Goal: Task Accomplishment & Management: Manage account settings

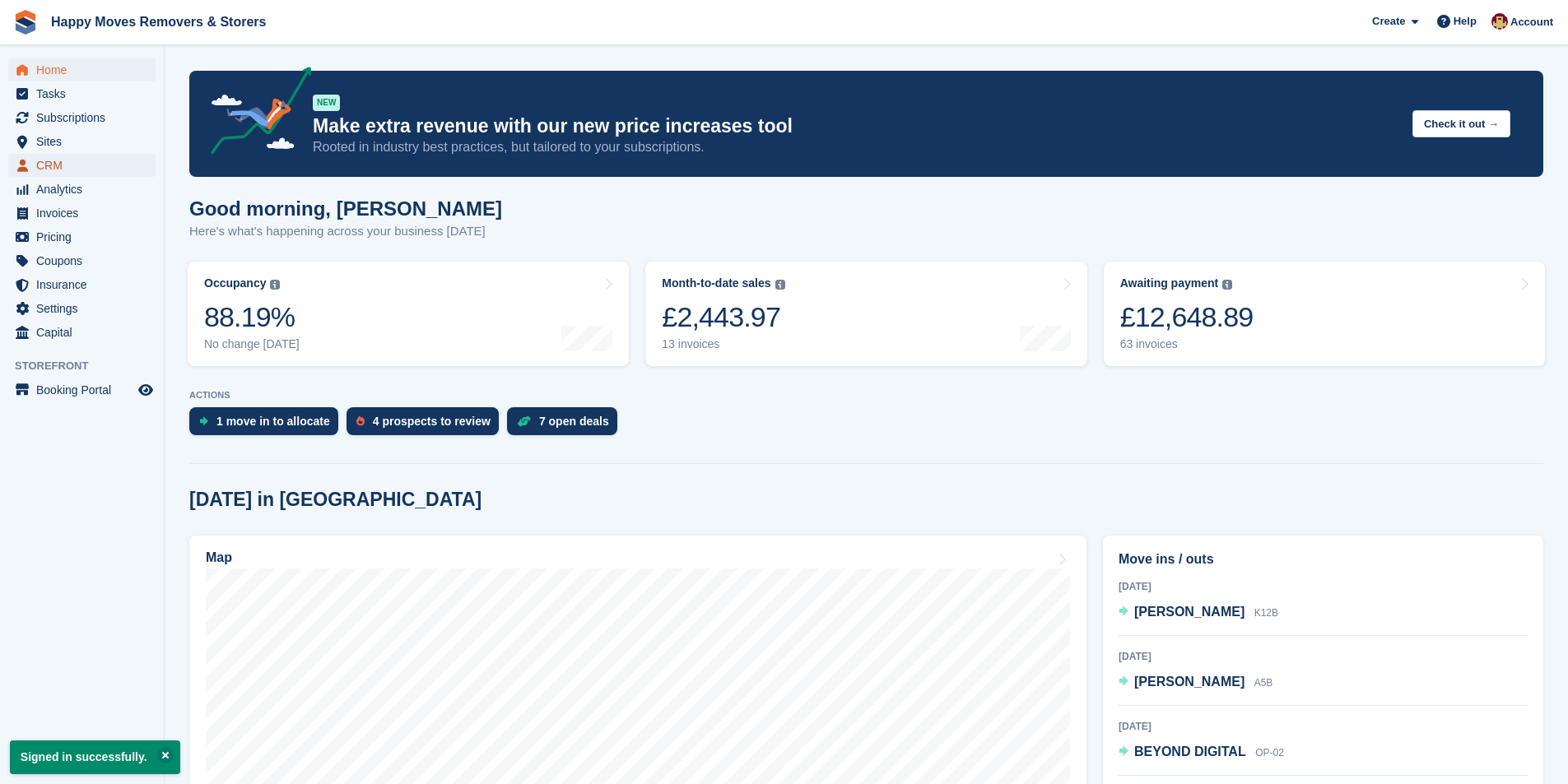
click at [83, 172] on span "CRM" at bounding box center [86, 165] width 99 height 23
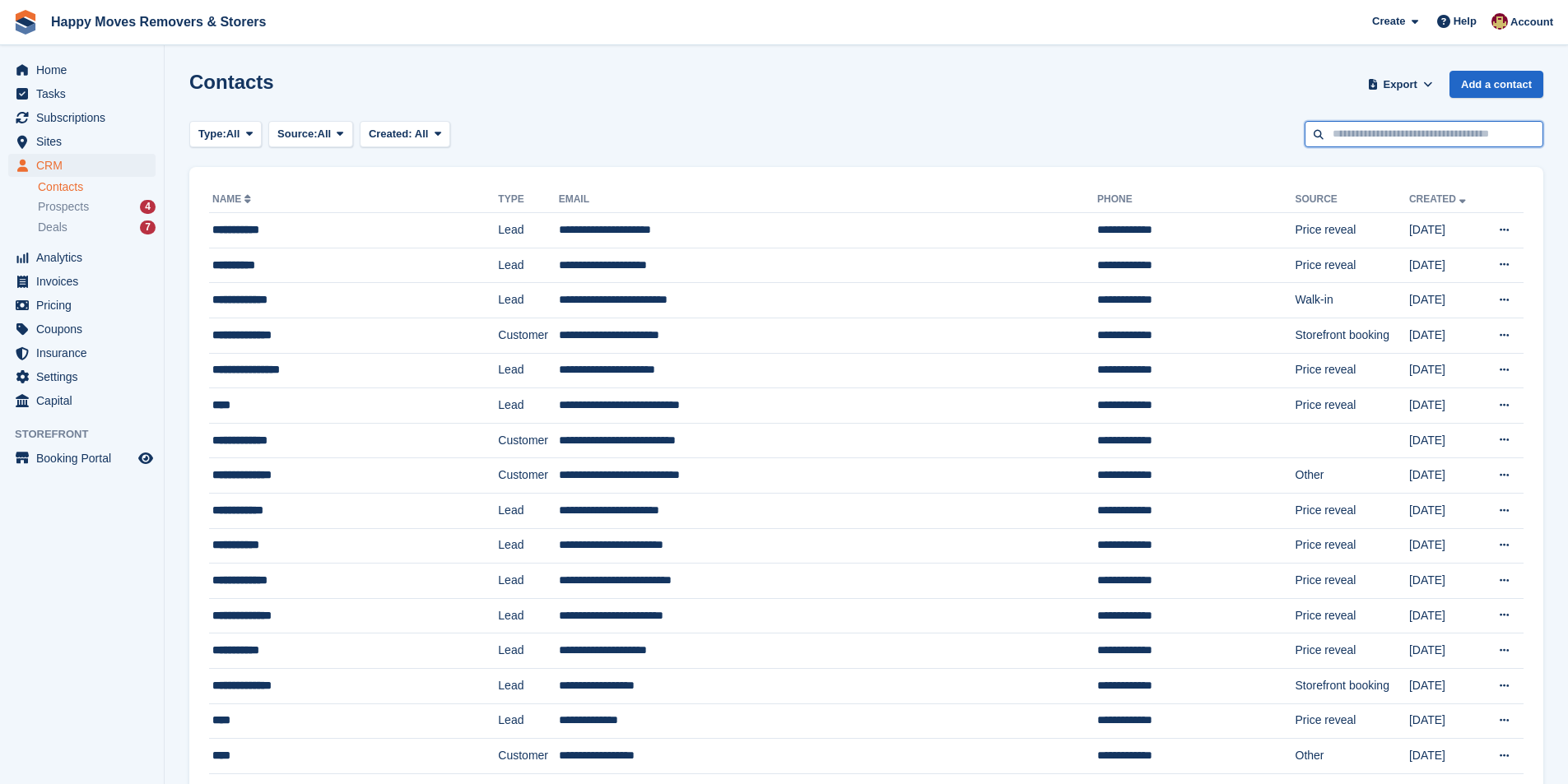
click at [1467, 136] on input "text" at bounding box center [1424, 134] width 239 height 27
type input "*****"
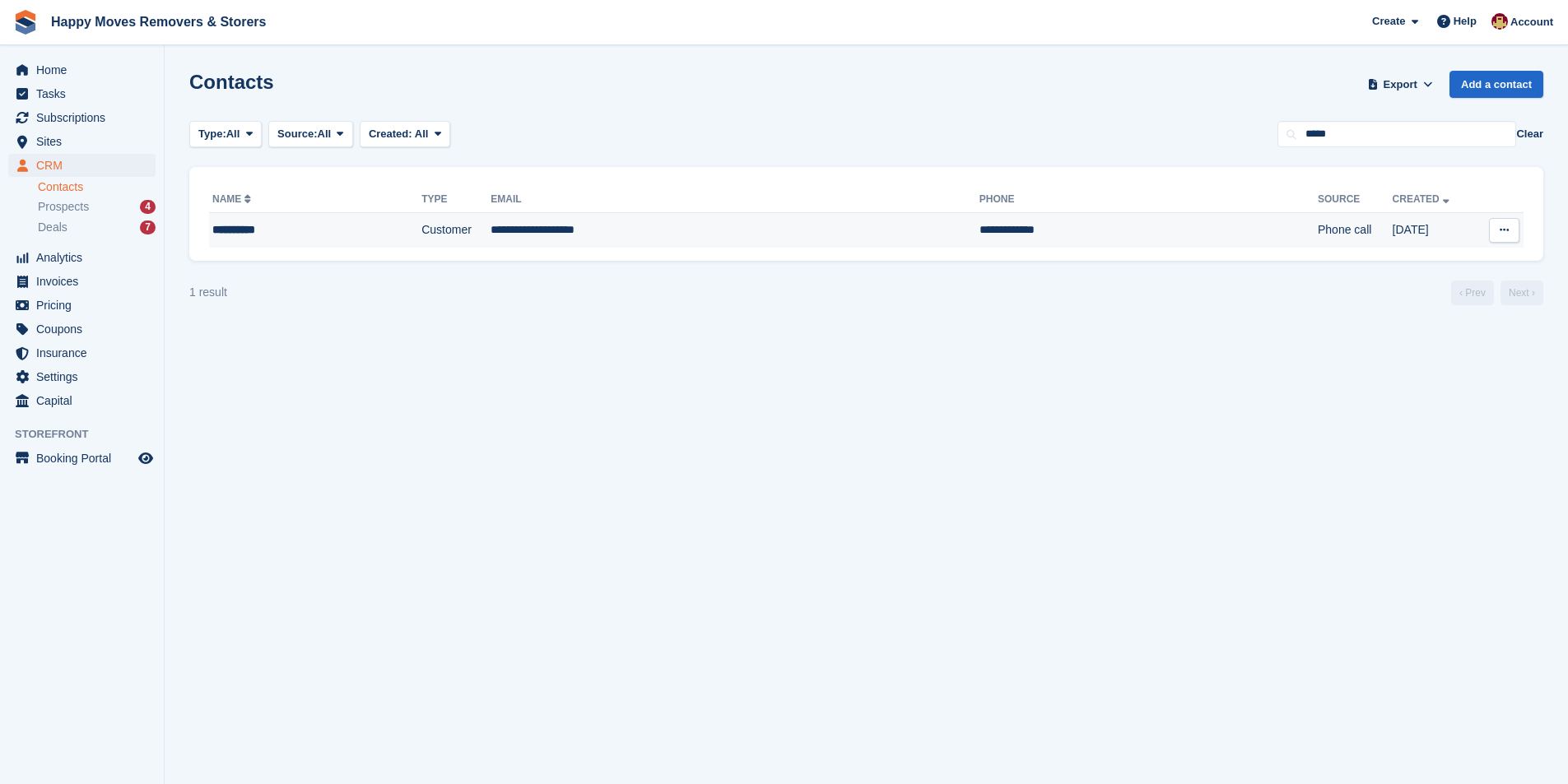
click at [288, 236] on div "**********" at bounding box center [287, 230] width 150 height 18
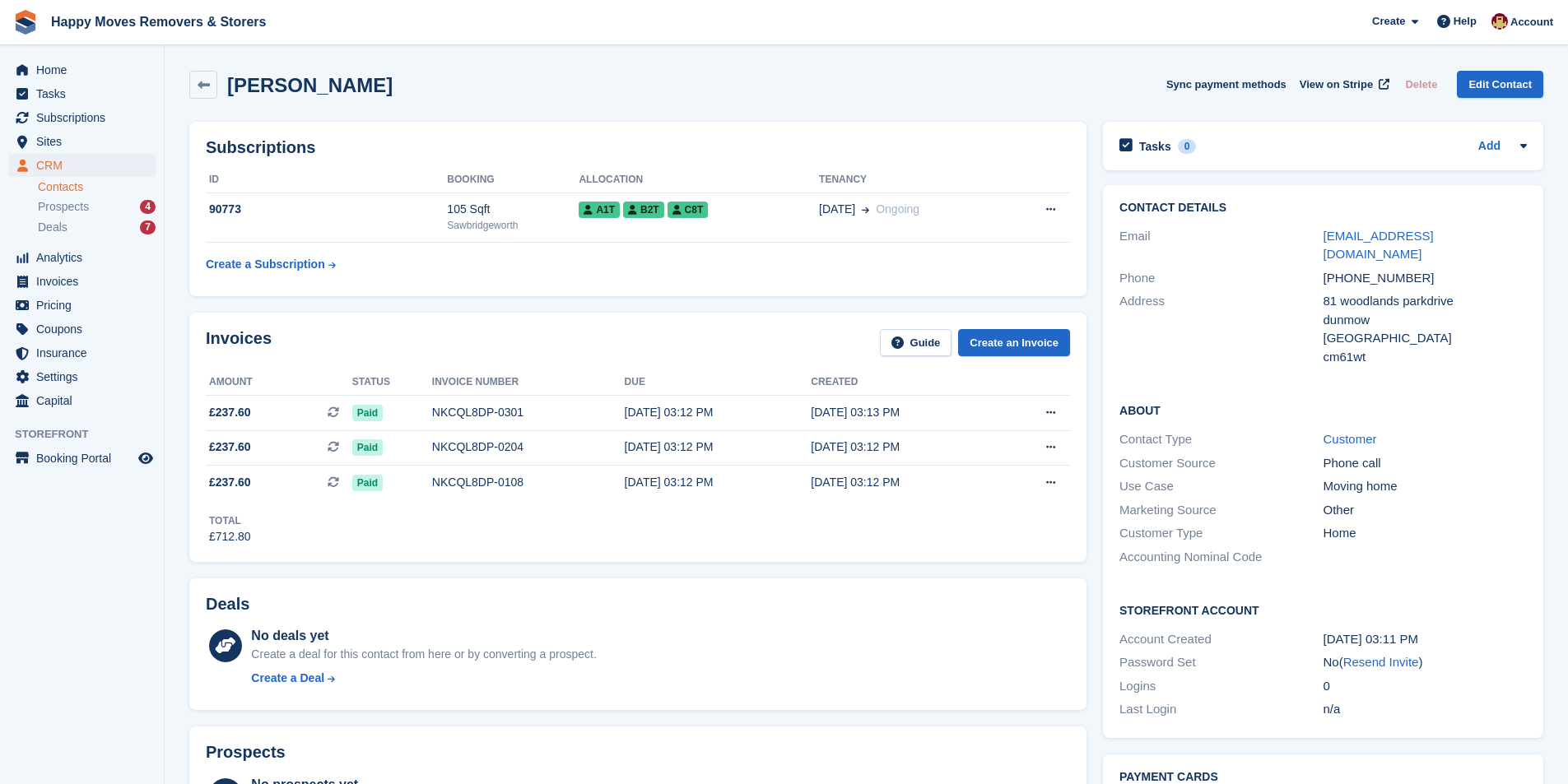
drag, startPoint x: 764, startPoint y: 724, endPoint x: 739, endPoint y: 743, distance: 31.4
click at [764, 724] on div "Prospects No prospects yet Storefront lead form submissions appear here as pros…" at bounding box center [638, 792] width 914 height 149
click at [52, 166] on span "CRM" at bounding box center [86, 165] width 99 height 23
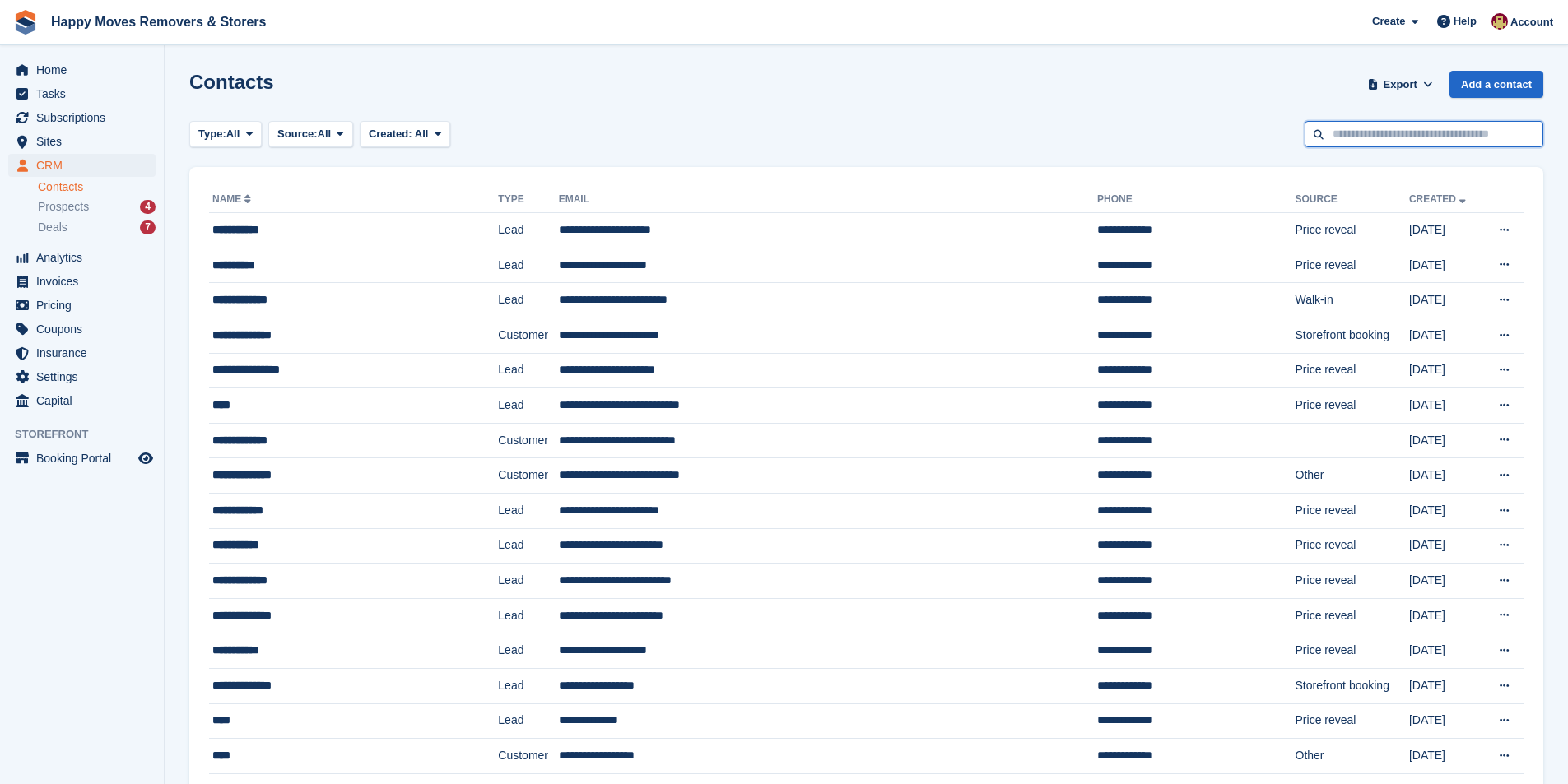
click at [1413, 130] on input "text" at bounding box center [1424, 134] width 239 height 27
type input "********"
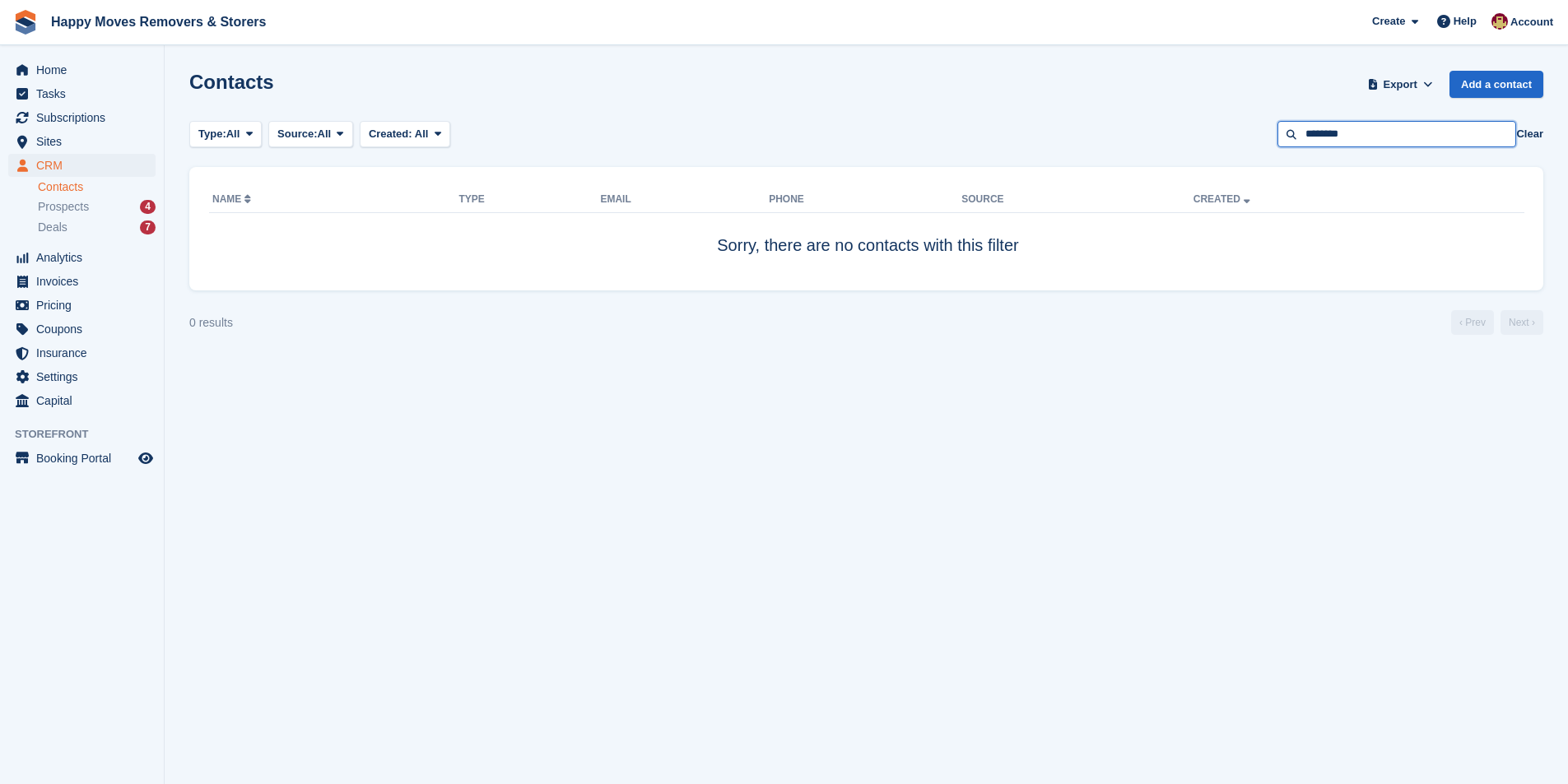
drag, startPoint x: 1403, startPoint y: 133, endPoint x: 1092, endPoint y: 106, distance: 312.2
click at [1092, 106] on section "Contacts Export Export Contacts Export a CSV of all Contacts which match the cu…" at bounding box center [866, 392] width 1403 height 784
type input "*****"
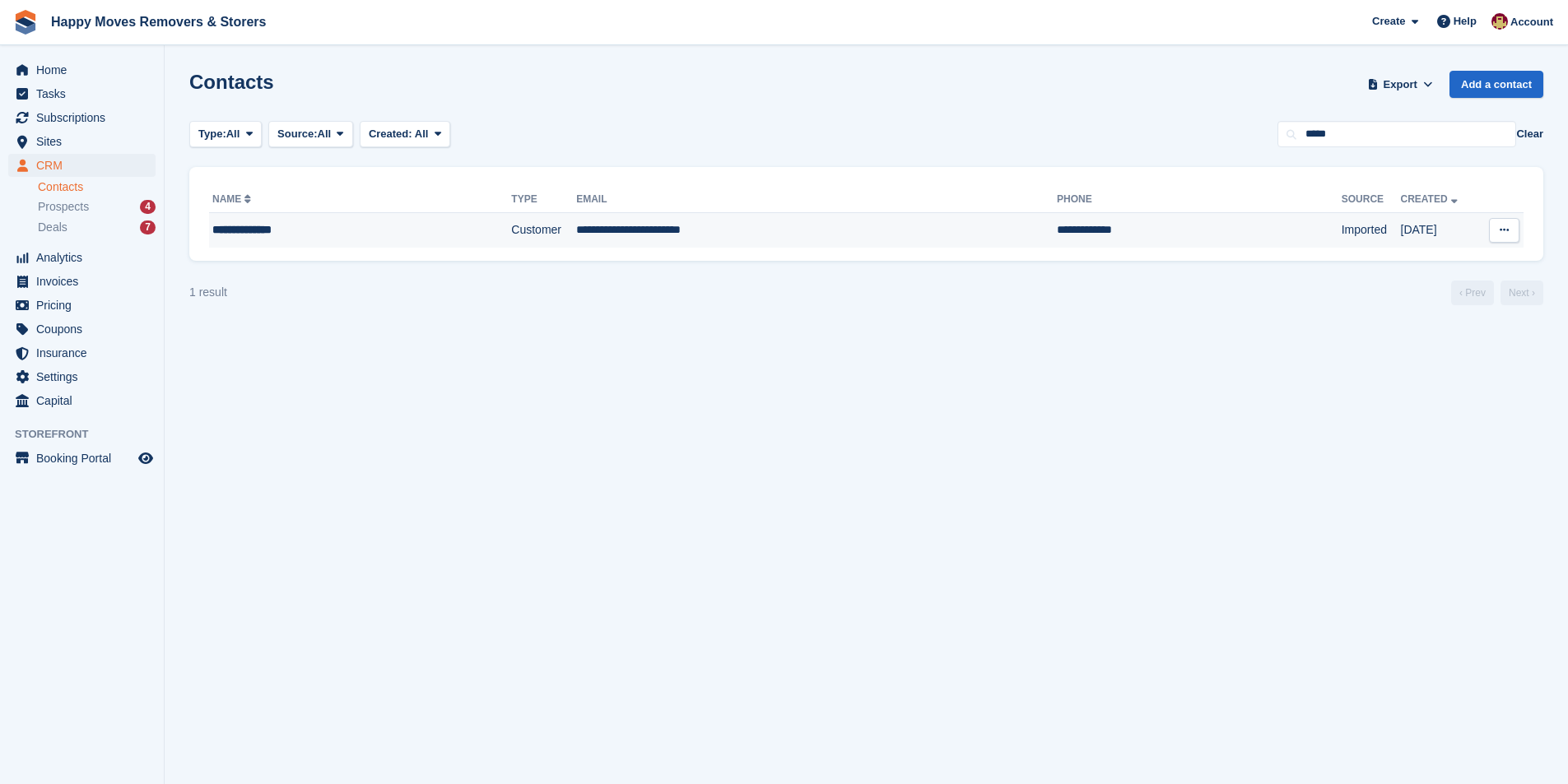
click at [276, 238] on div "**********" at bounding box center [327, 230] width 230 height 18
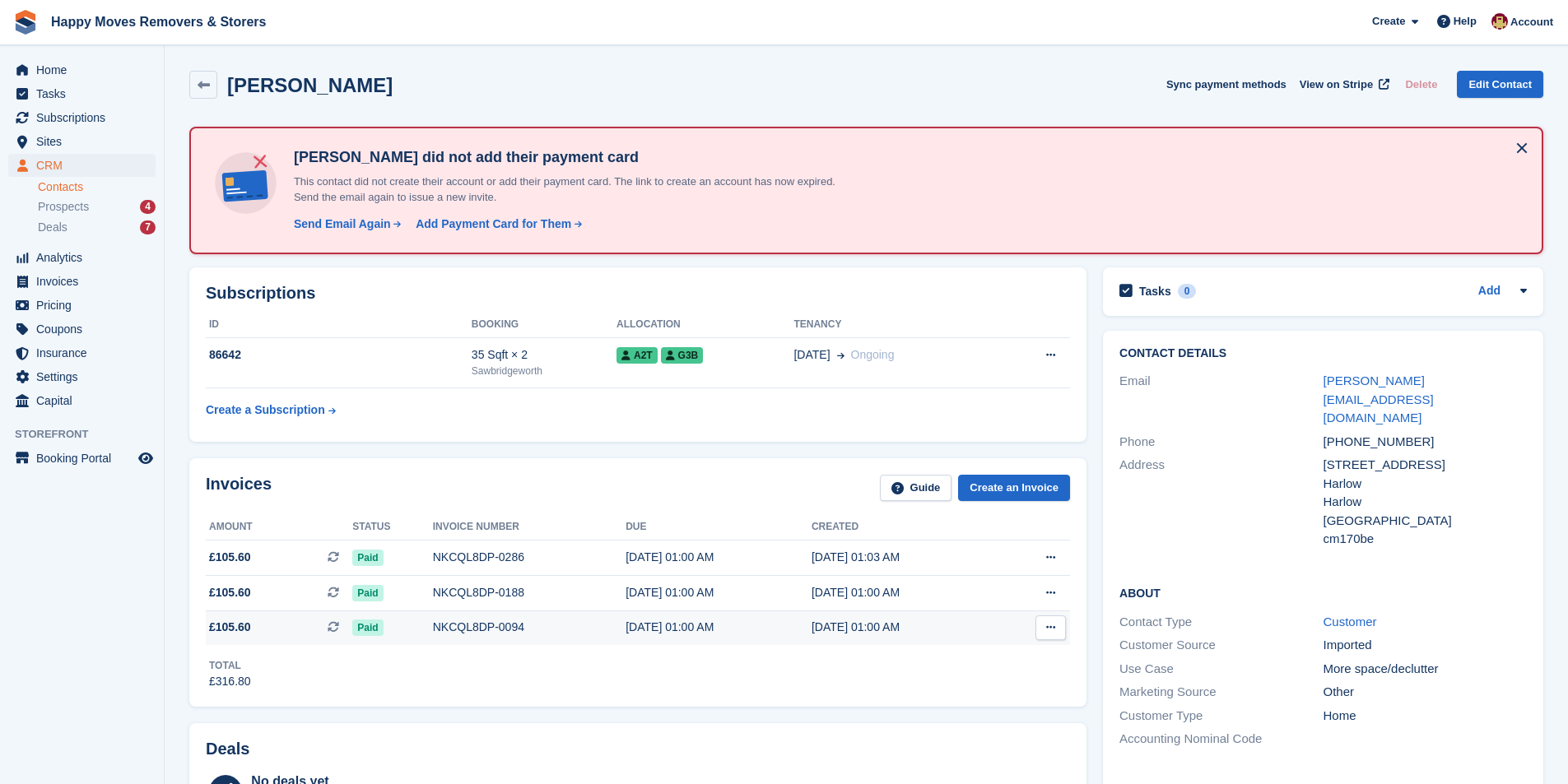
click at [549, 628] on div "NKCQL8DP-0094" at bounding box center [529, 627] width 194 height 18
click at [468, 597] on div "NKCQL8DP-0188" at bounding box center [529, 592] width 194 height 18
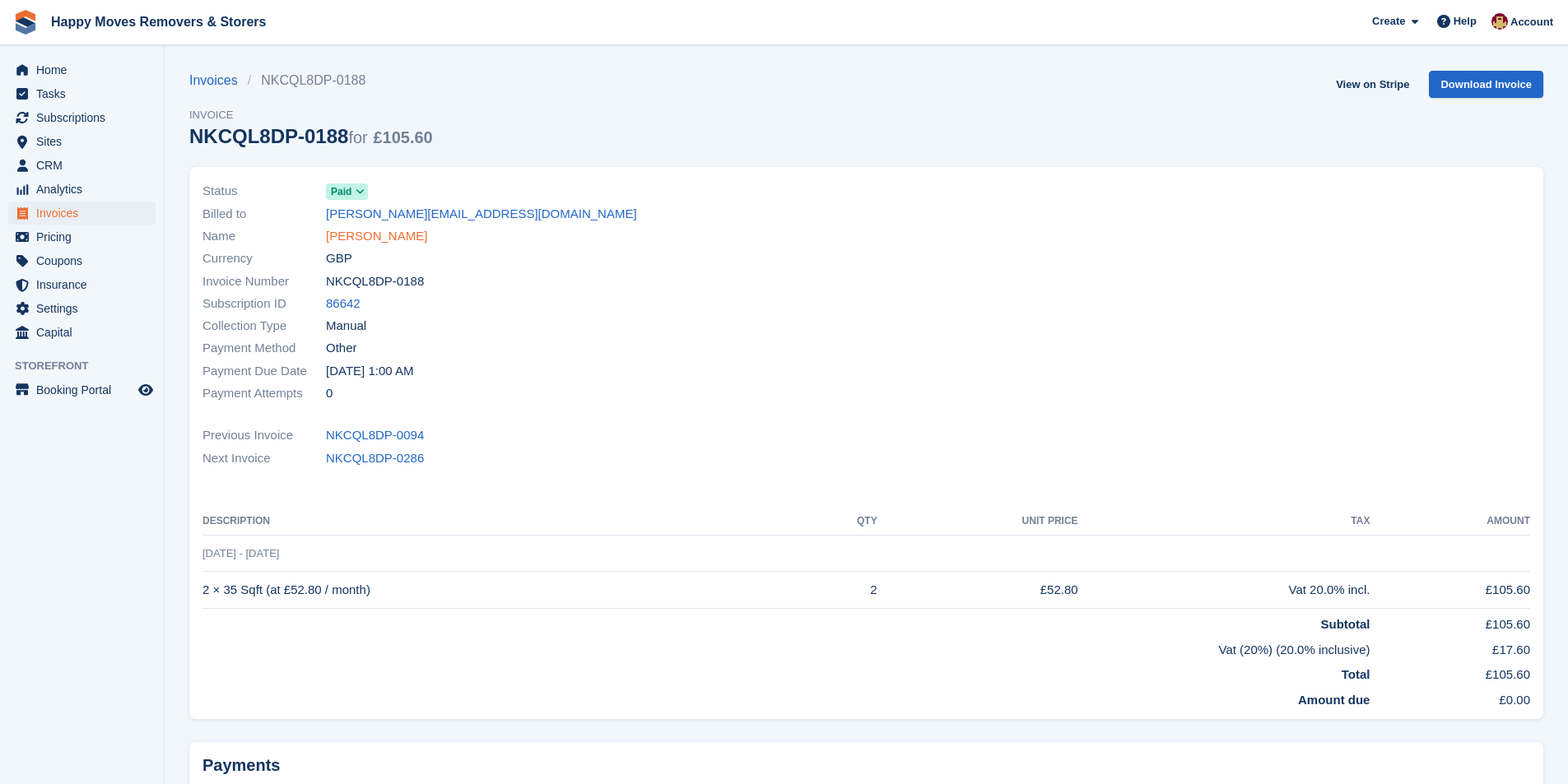
click at [382, 236] on link "[PERSON_NAME]" at bounding box center [376, 236] width 101 height 19
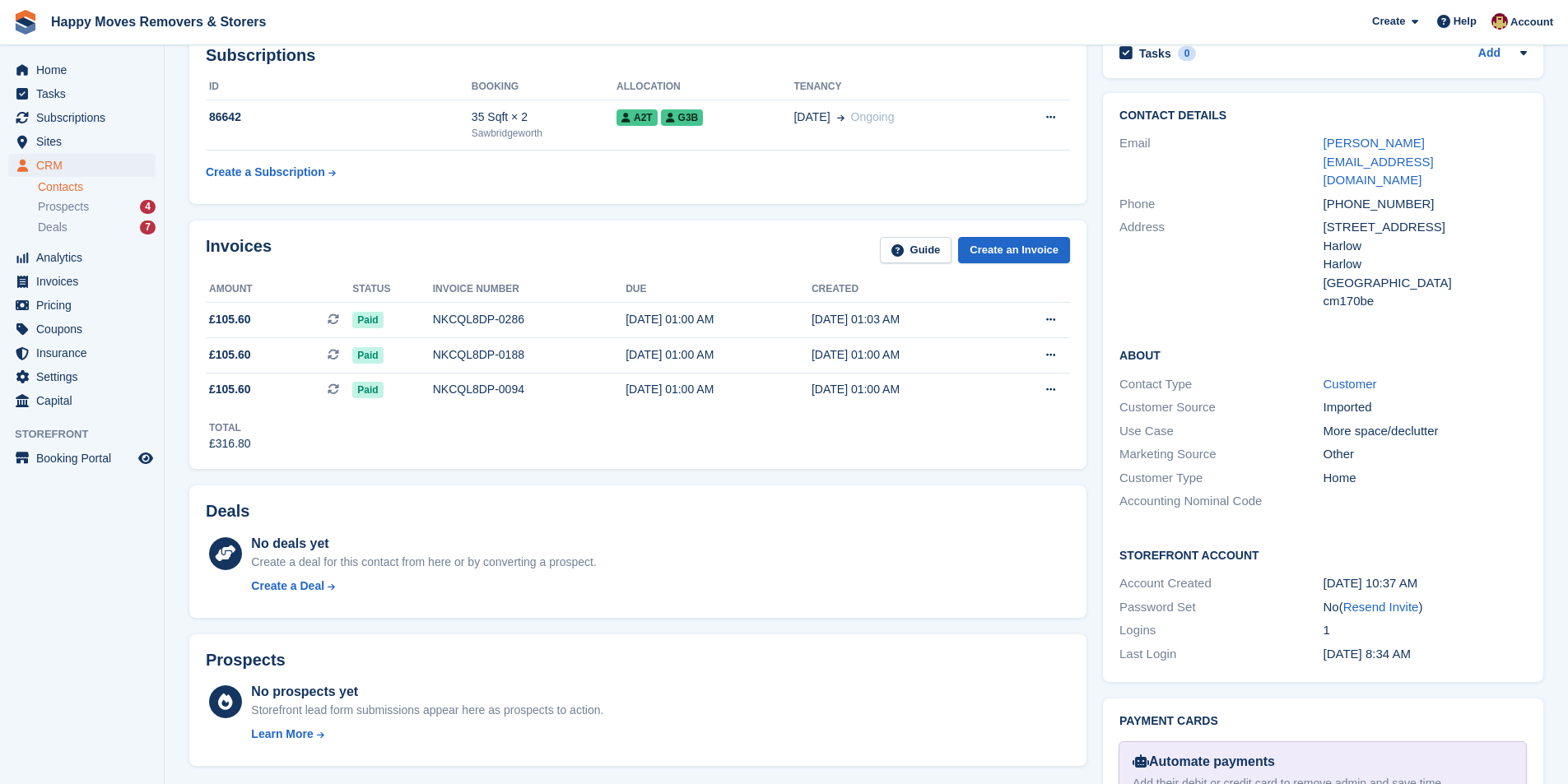
scroll to position [246, 0]
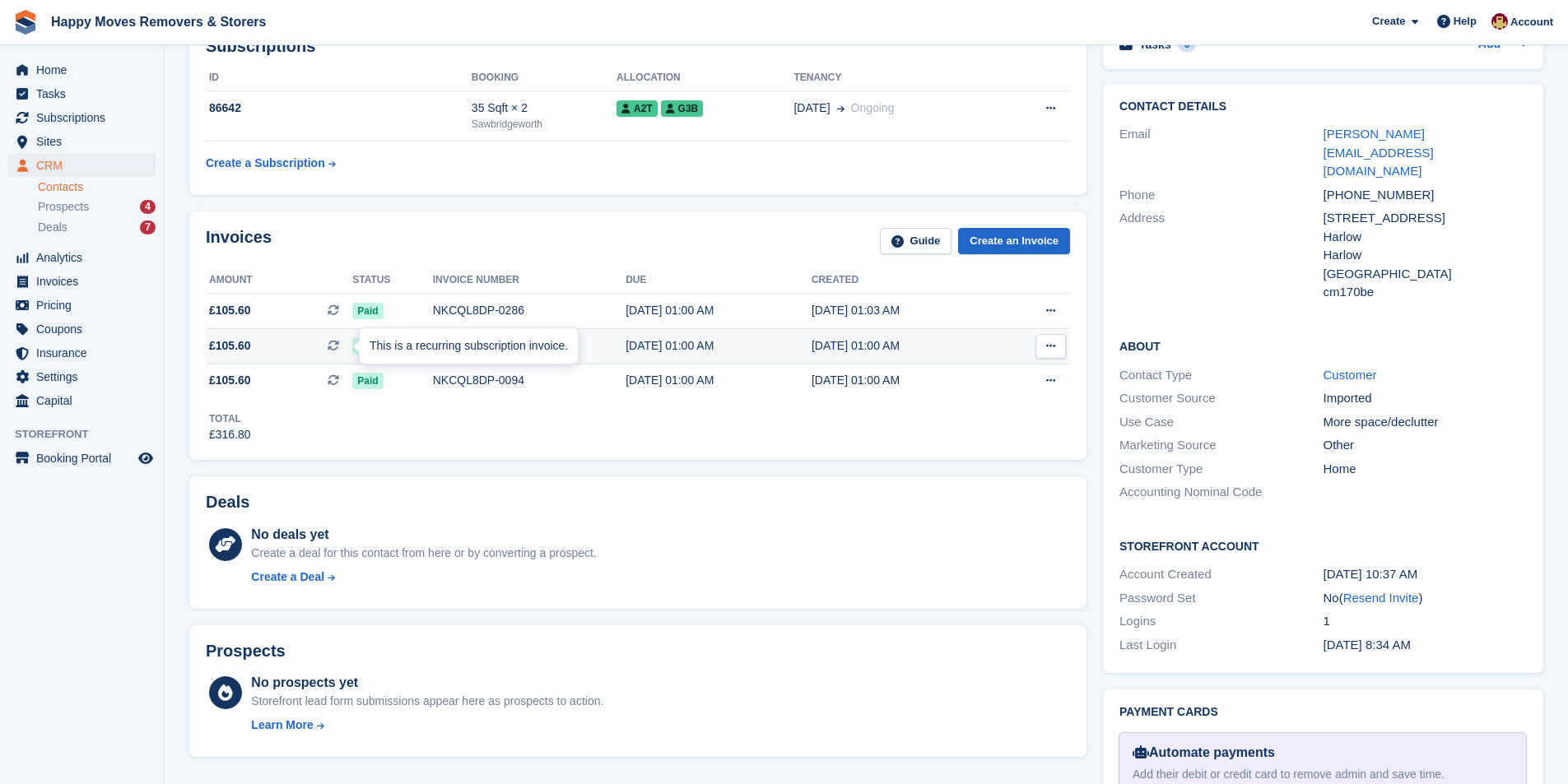
click at [360, 347] on div "This is a recurring subscription invoice." at bounding box center [469, 346] width 218 height 36
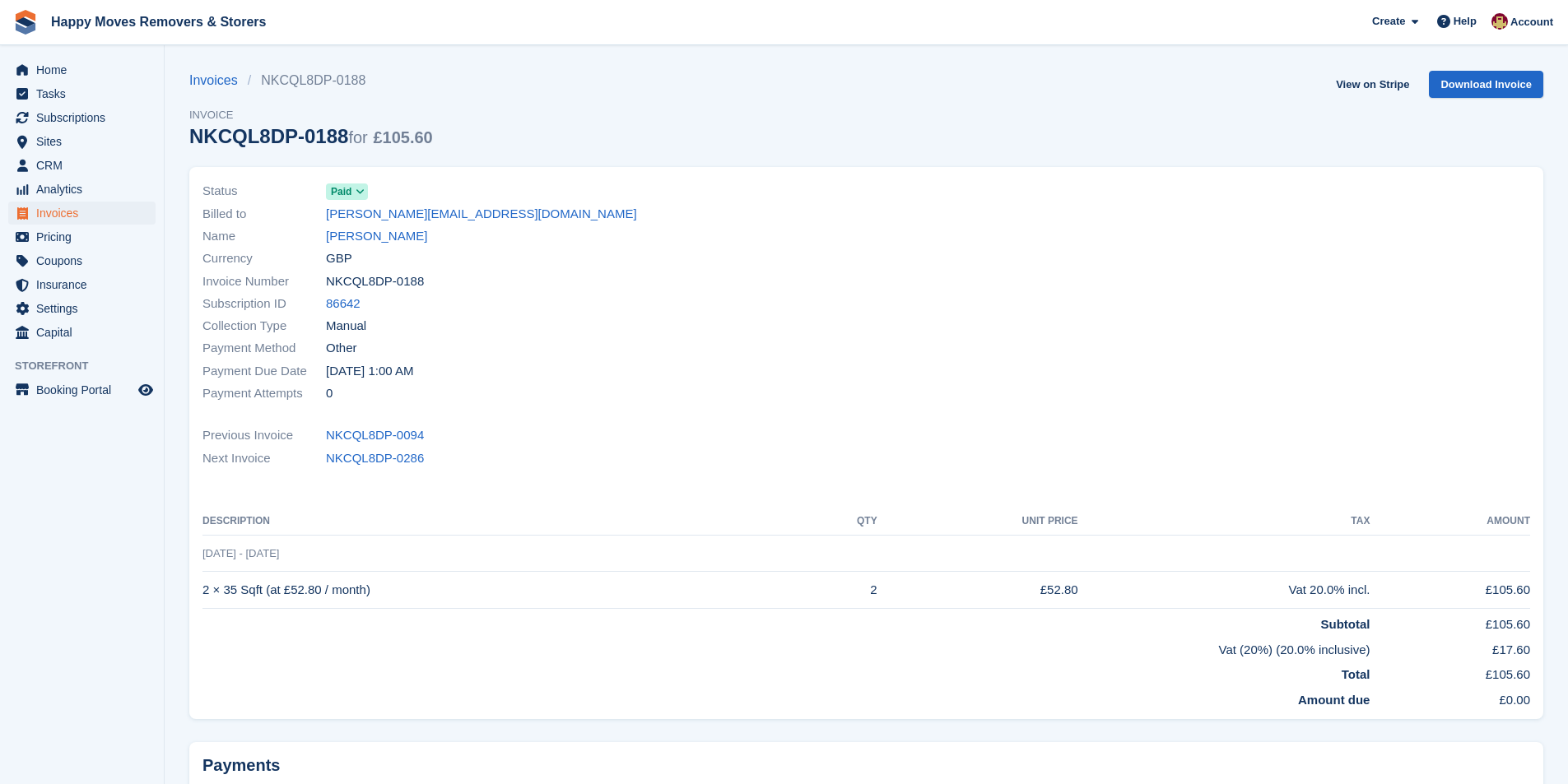
click at [356, 193] on icon at bounding box center [360, 192] width 9 height 10
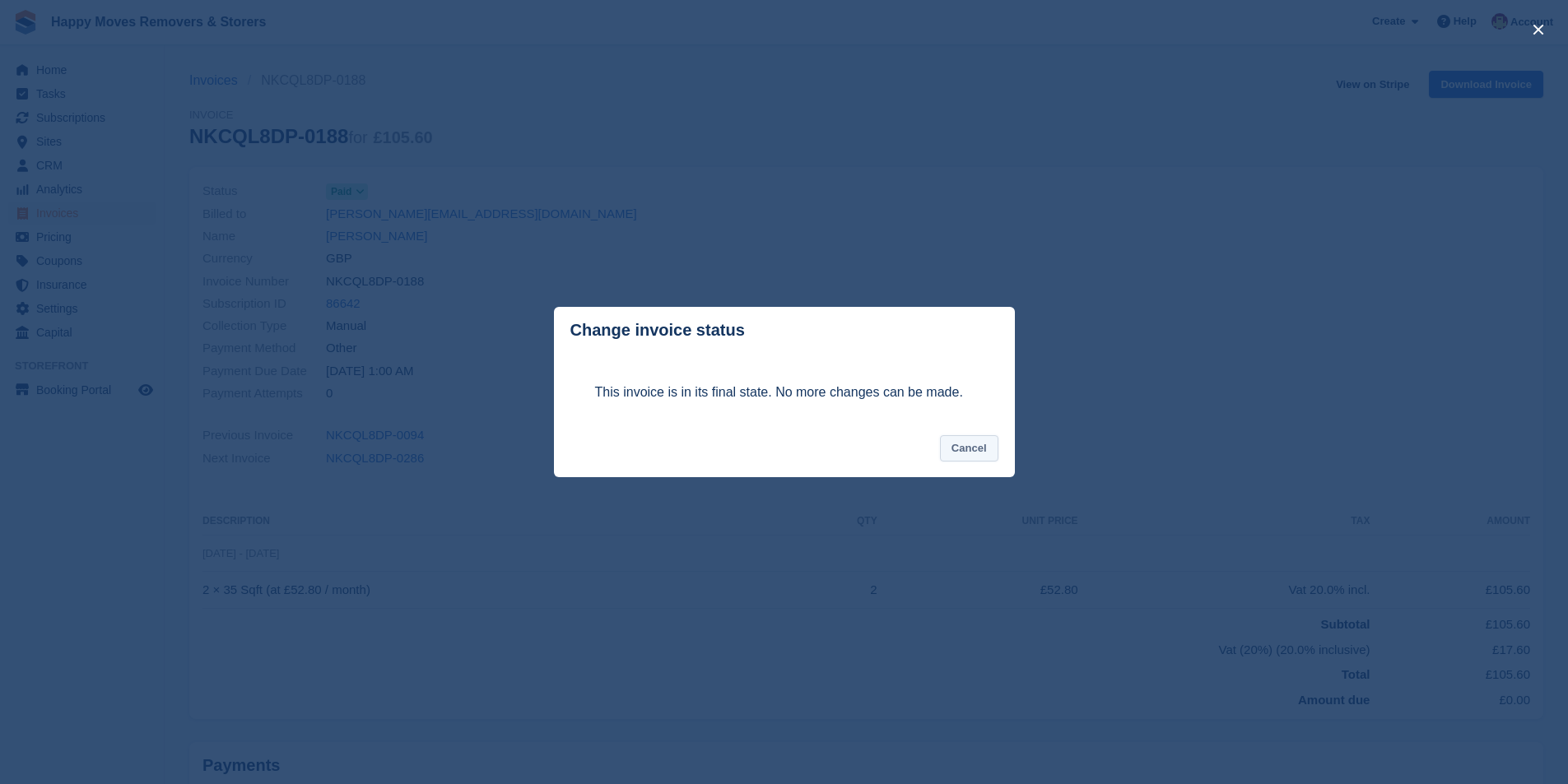
click at [985, 458] on button "Cancel" at bounding box center [969, 448] width 59 height 27
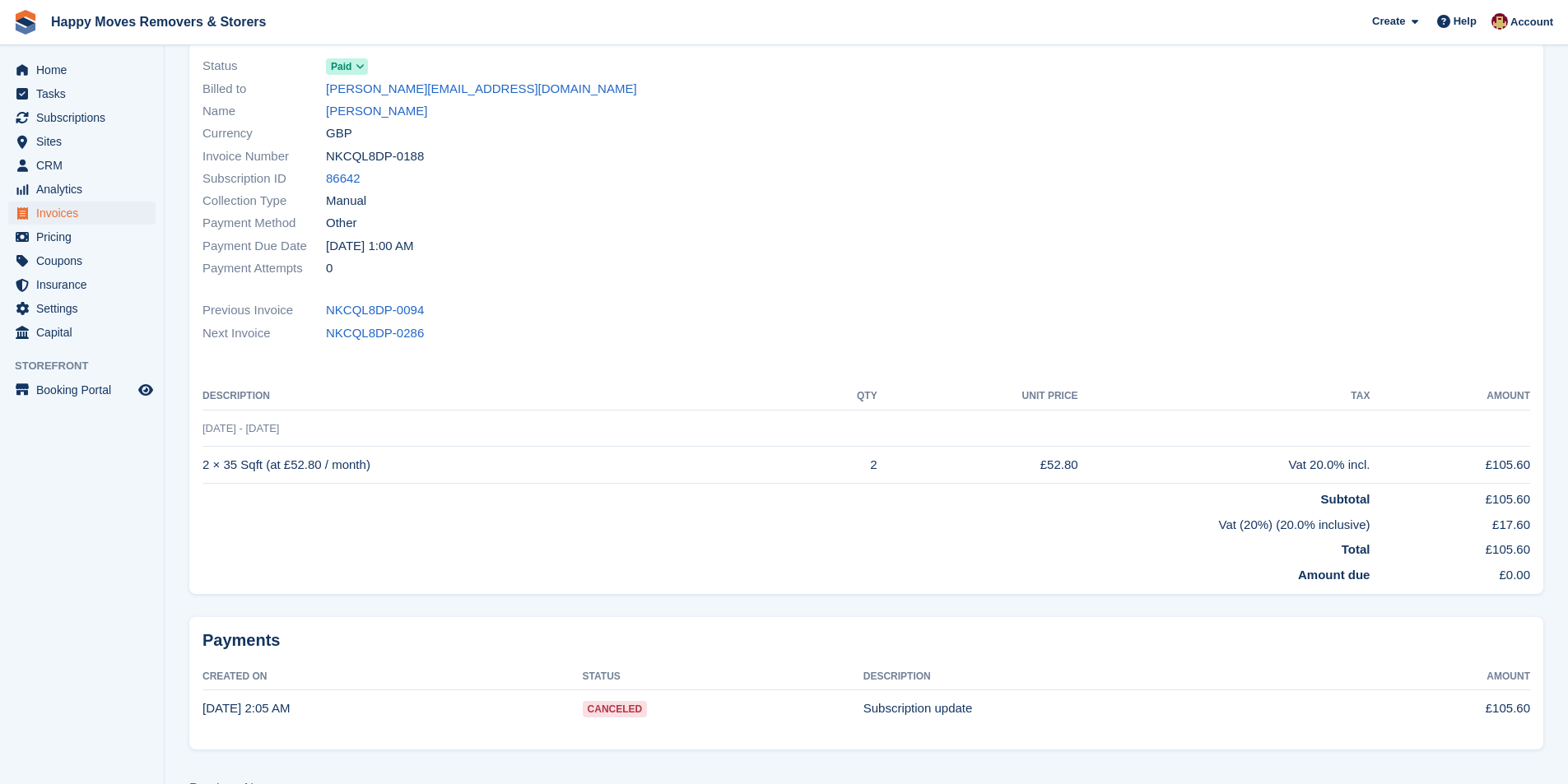
scroll to position [165, 0]
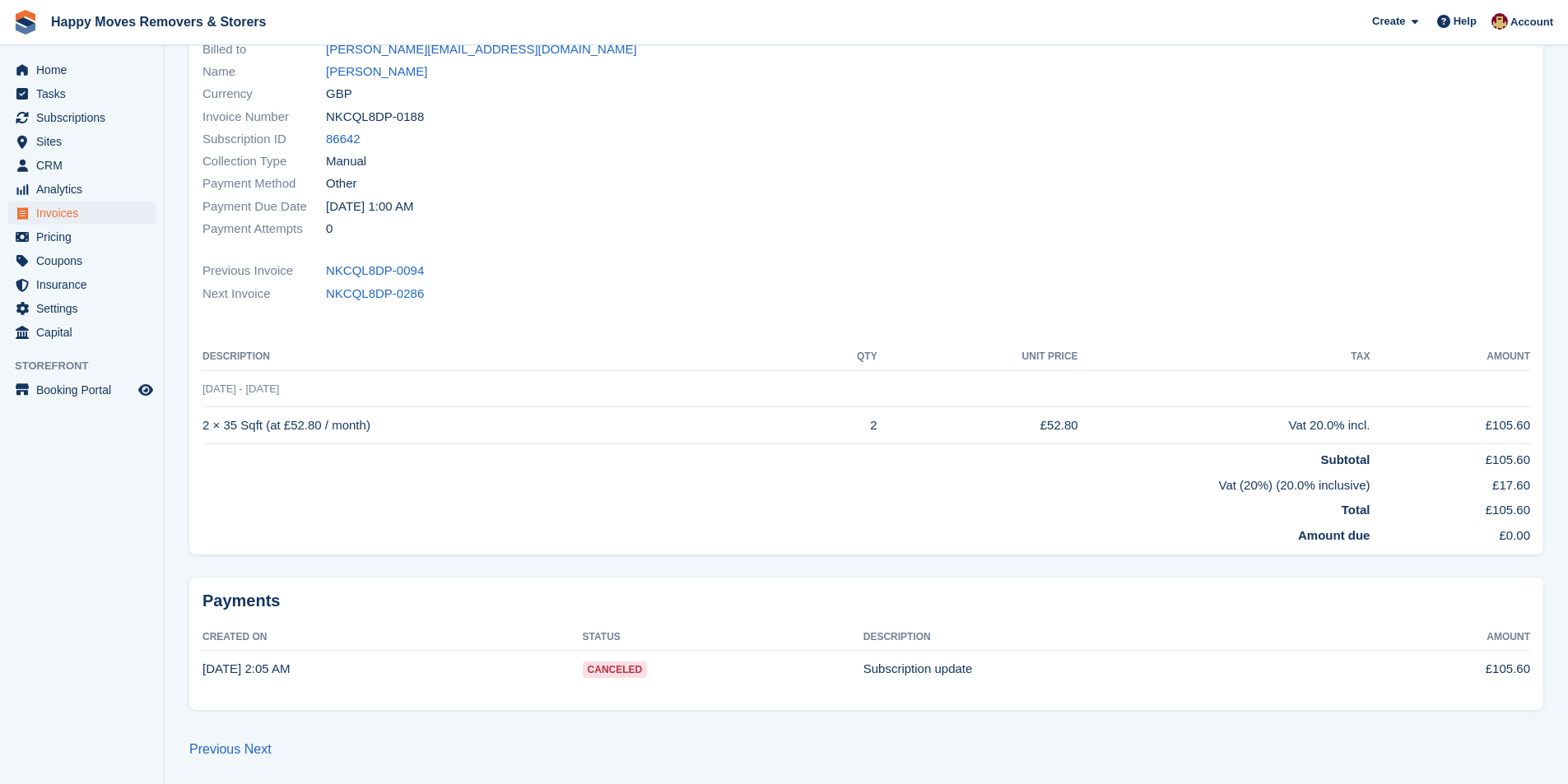
click at [252, 666] on time "[DATE] 2:05 AM" at bounding box center [247, 668] width 87 height 14
click at [264, 753] on link "Next" at bounding box center [258, 749] width 27 height 14
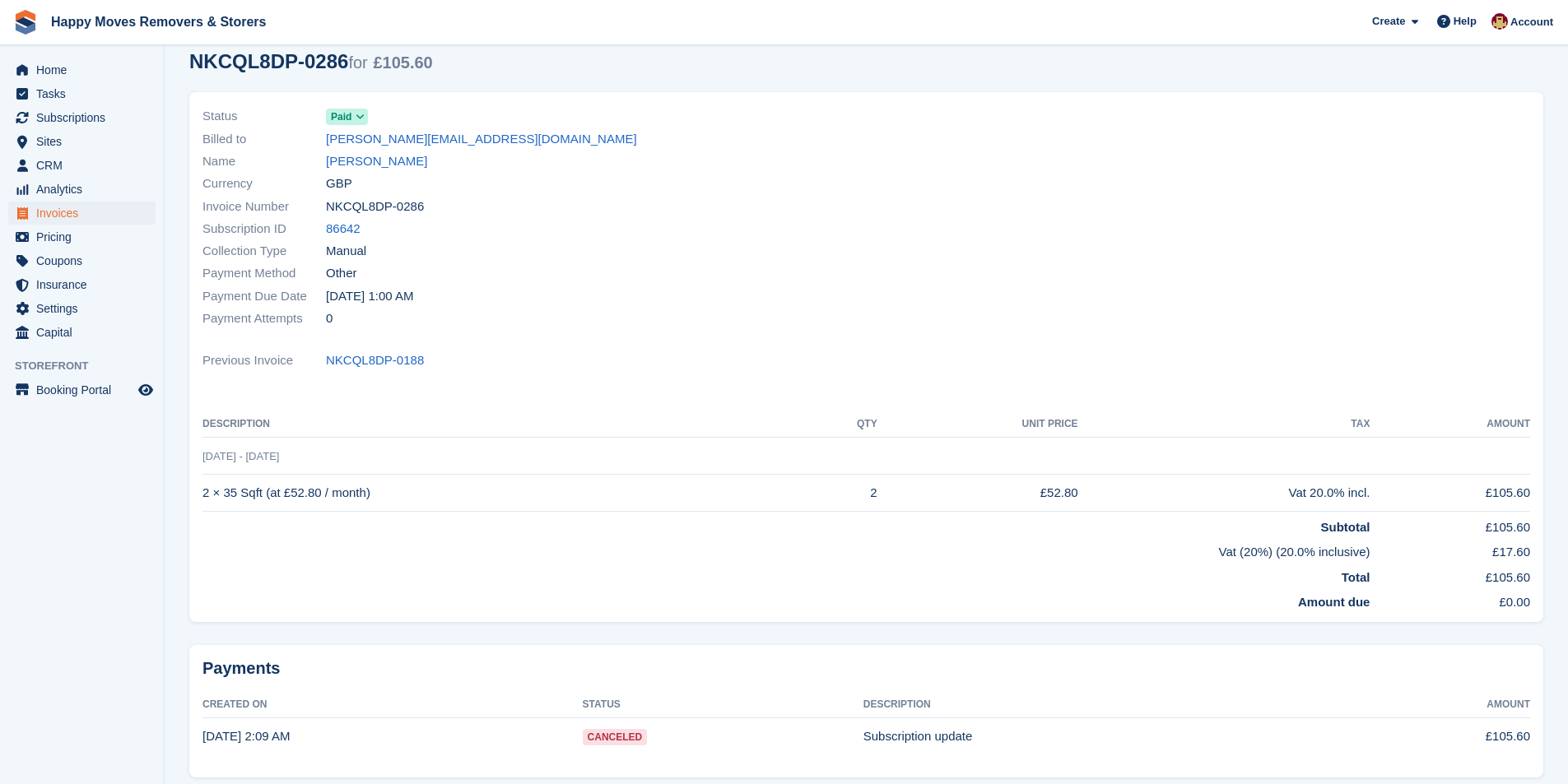
scroll to position [142, 0]
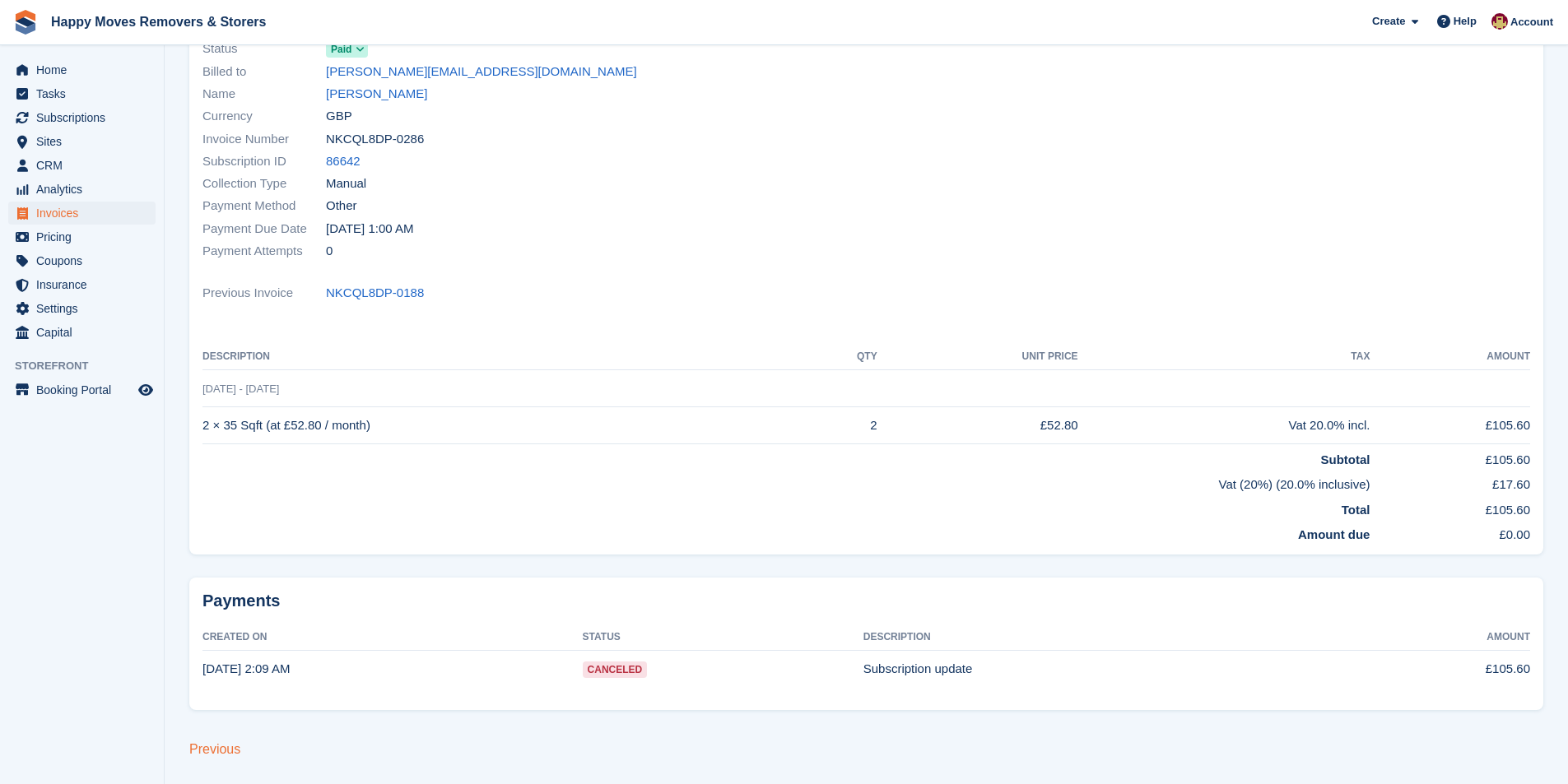
click at [196, 743] on link "Previous" at bounding box center [214, 749] width 51 height 14
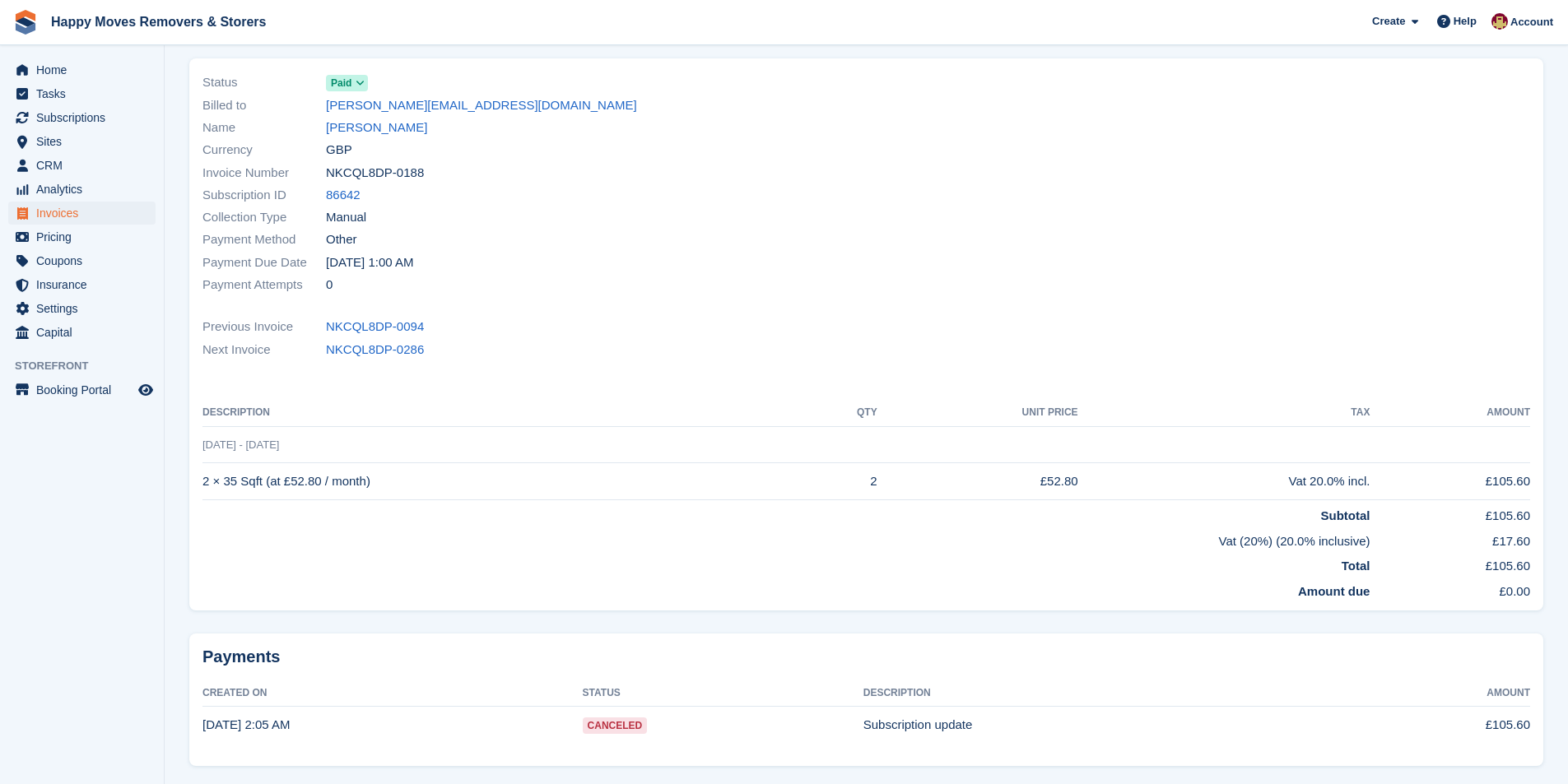
scroll to position [165, 0]
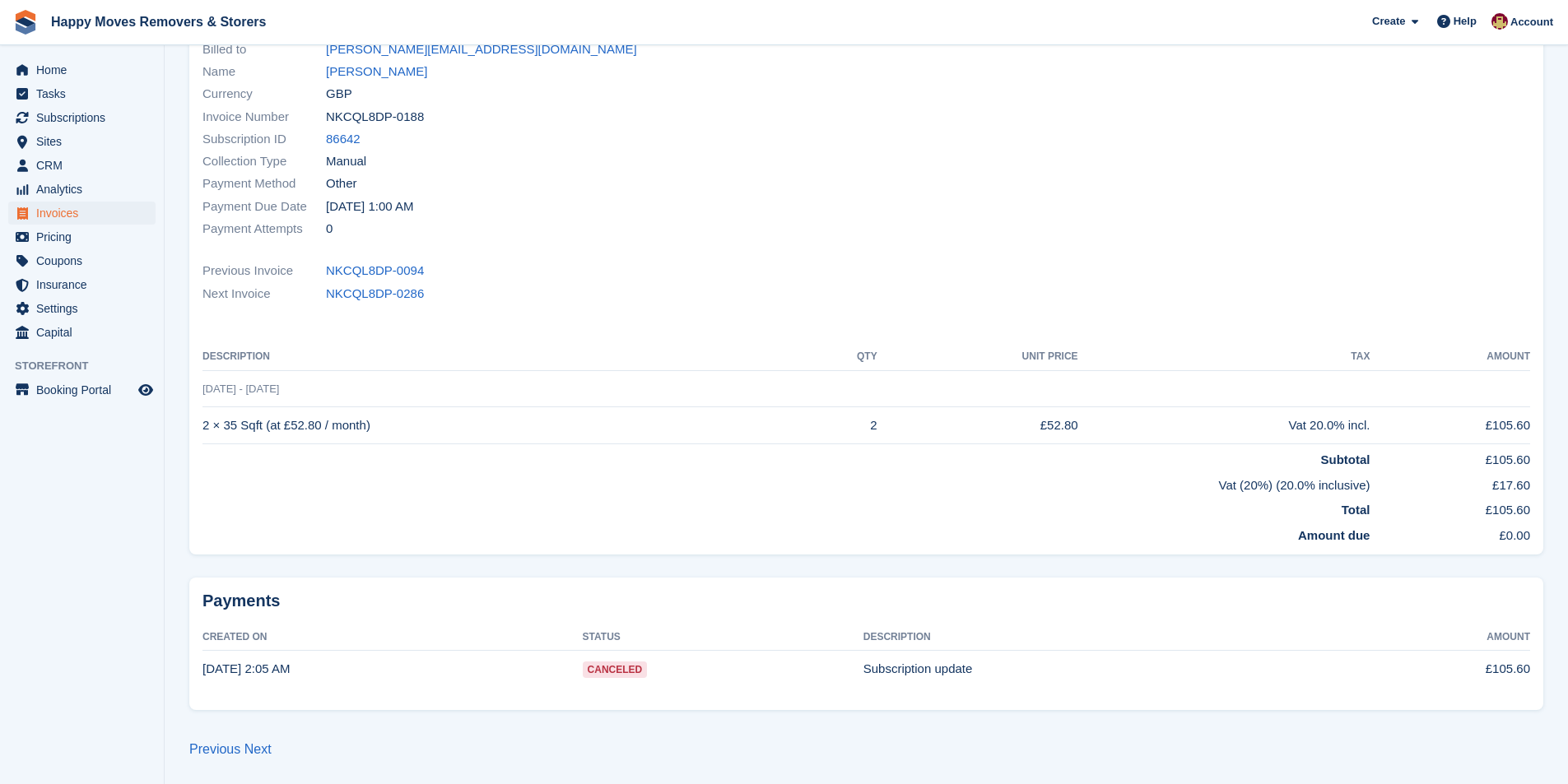
click at [596, 661] on span "Canceled" at bounding box center [615, 670] width 65 height 17
click at [600, 671] on span "Canceled" at bounding box center [615, 670] width 65 height 17
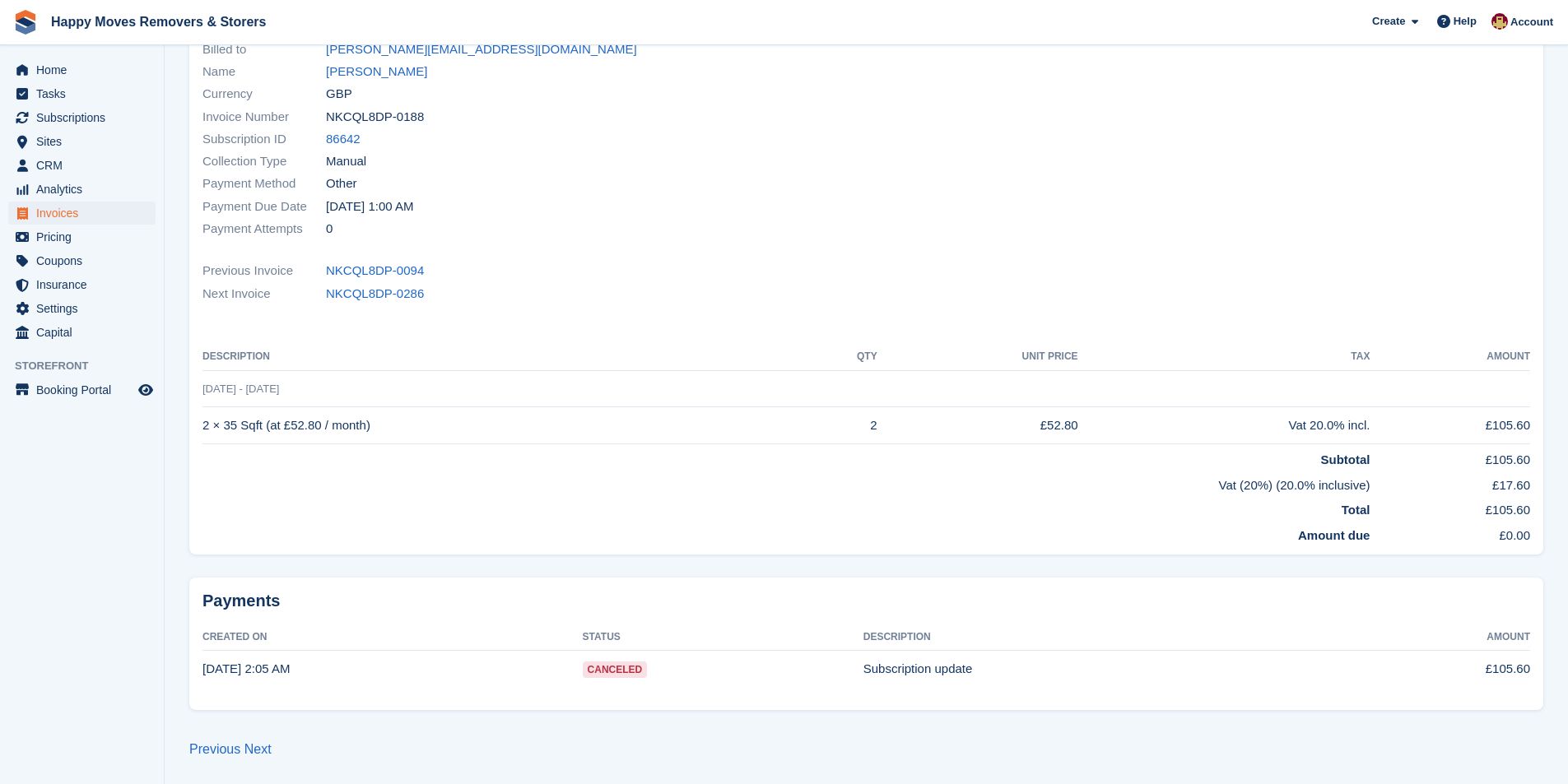
click at [1445, 696] on div "Payments Created On Status Description Amount [DATE] 2:05 AM Canceled Subscript…" at bounding box center [865, 644] width 1354 height 132
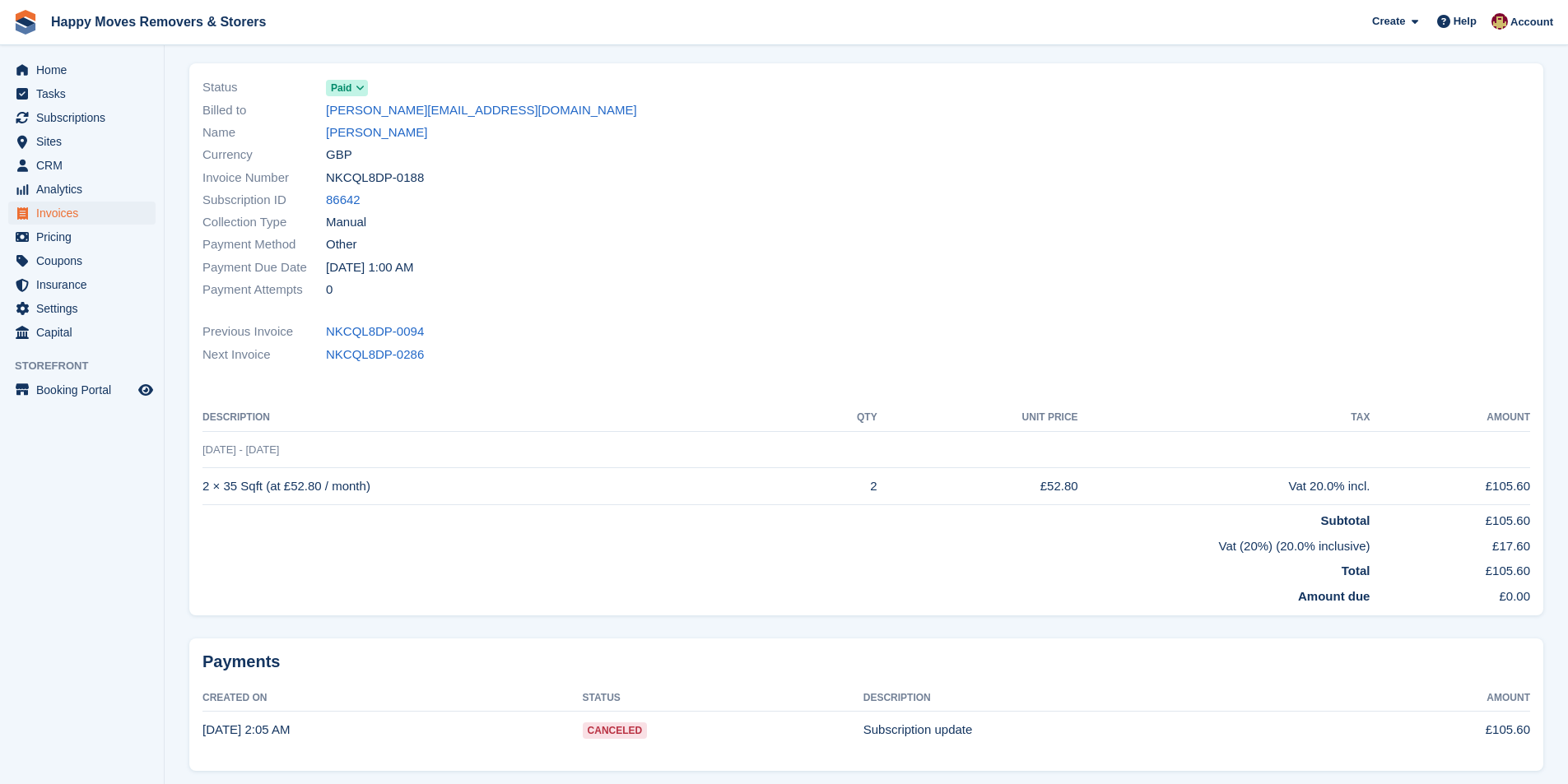
scroll to position [0, 0]
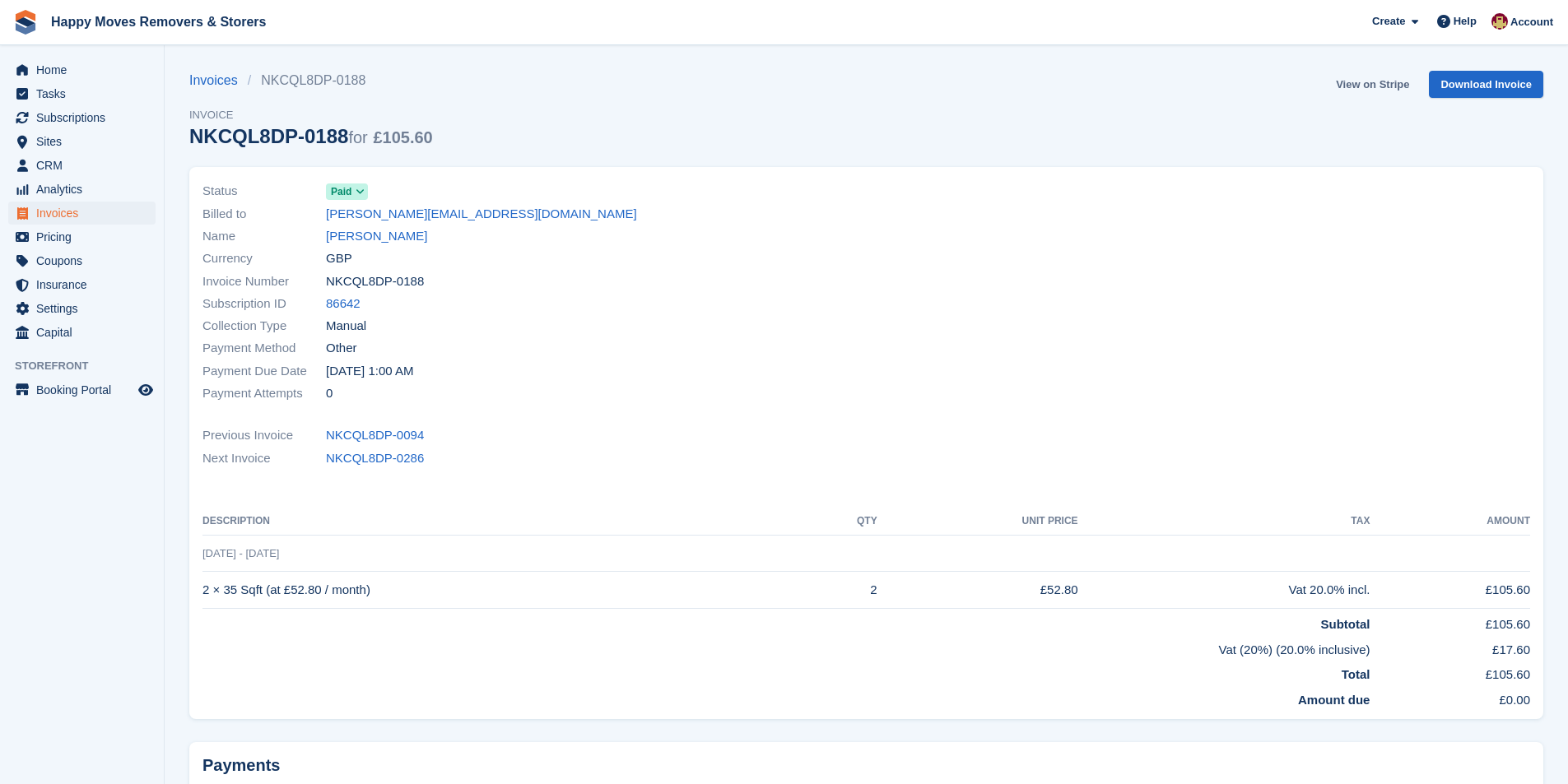
click at [1354, 82] on link "View on Stripe" at bounding box center [1373, 84] width 87 height 27
